Goal: Find specific page/section: Find specific page/section

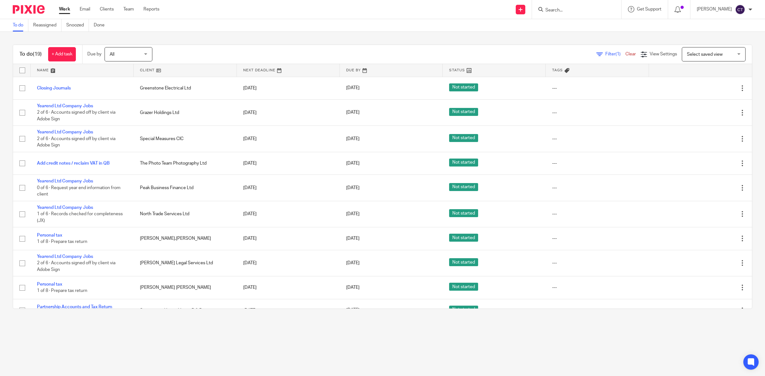
click at [569, 6] on form at bounding box center [578, 9] width 68 height 8
click at [582, 8] on input "Search" at bounding box center [572, 11] width 57 height 6
type input "extin"
click at [586, 24] on link at bounding box center [611, 30] width 137 height 20
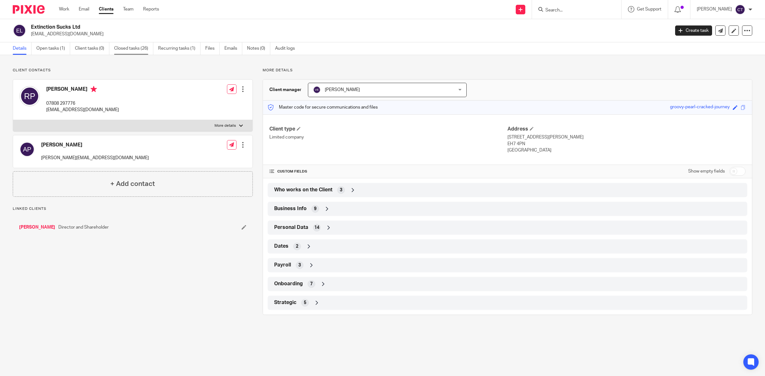
click at [136, 48] on link "Closed tasks (26)" at bounding box center [133, 48] width 39 height 12
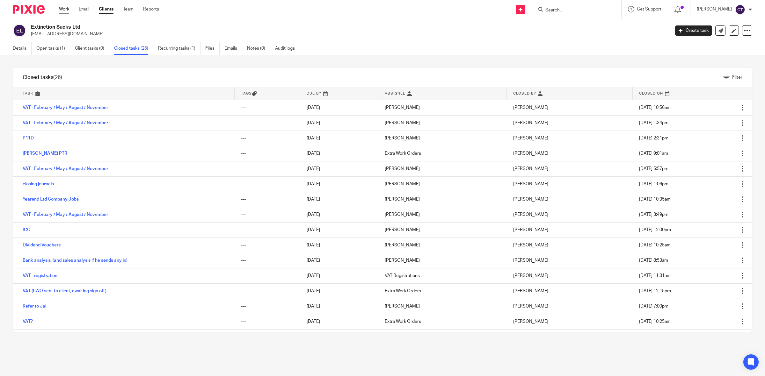
click at [63, 9] on link "Work" at bounding box center [64, 9] width 10 height 6
